Goal: Task Accomplishment & Management: Use online tool/utility

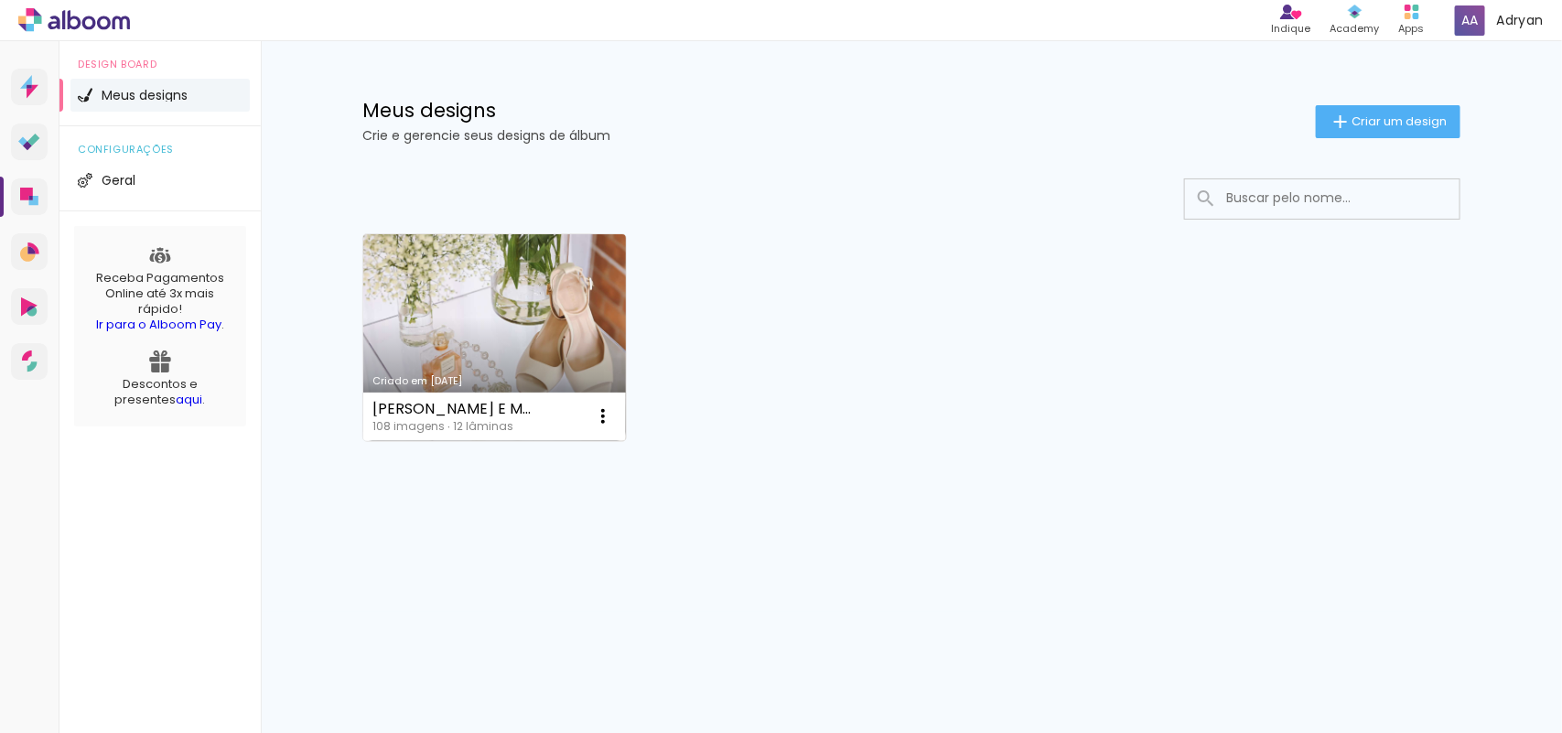
click at [419, 256] on link "Criado em [DATE]" at bounding box center [494, 337] width 263 height 207
